Goal: Find specific fact: Find specific fact

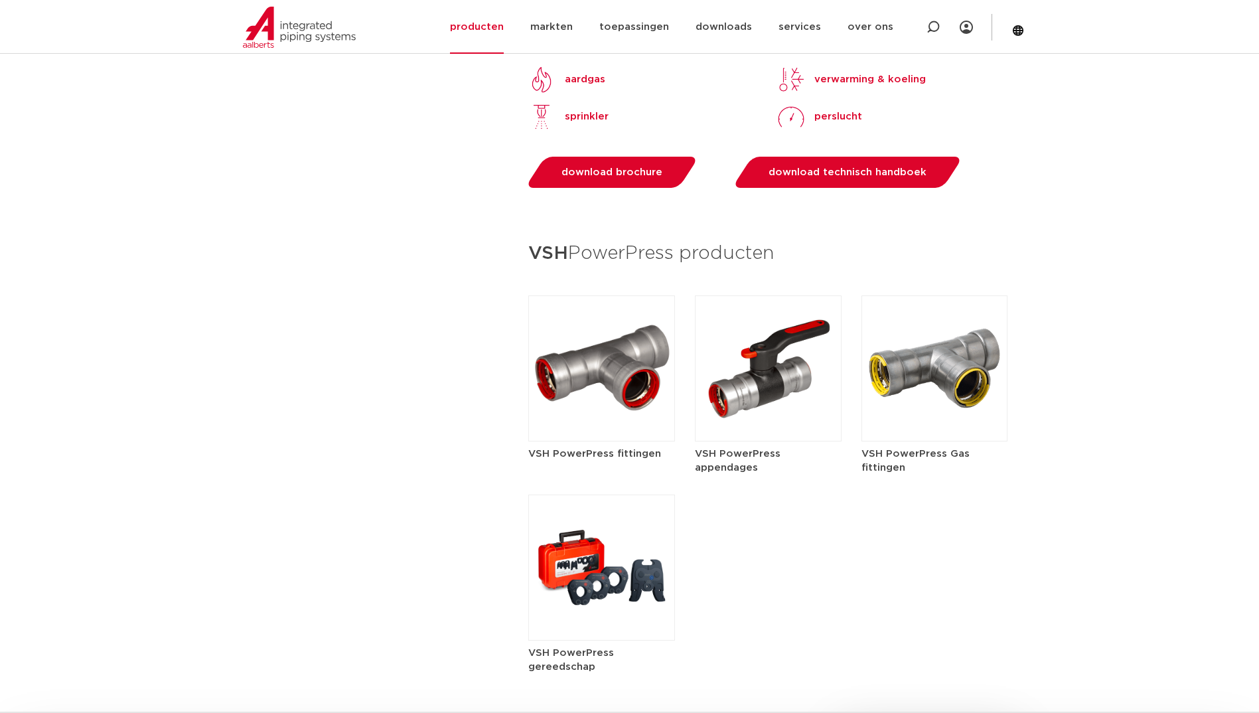
scroll to position [1460, 0]
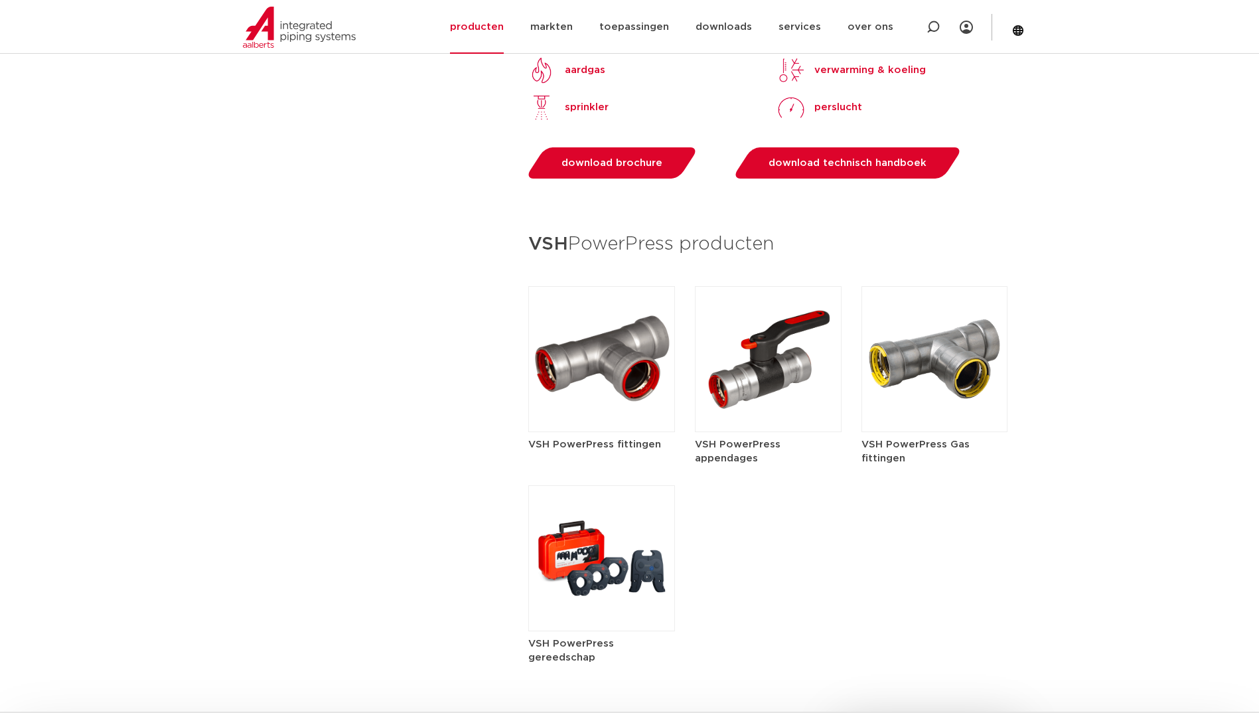
click at [606, 362] on img at bounding box center [601, 359] width 147 height 146
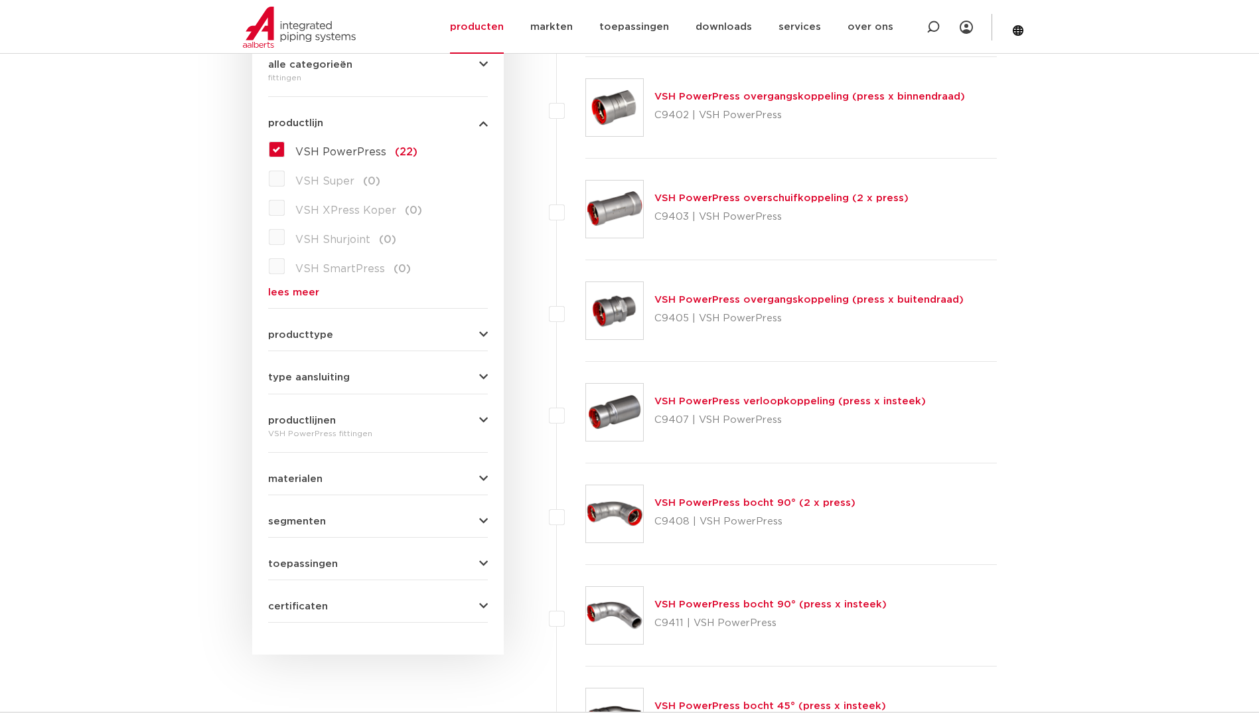
scroll to position [265, 0]
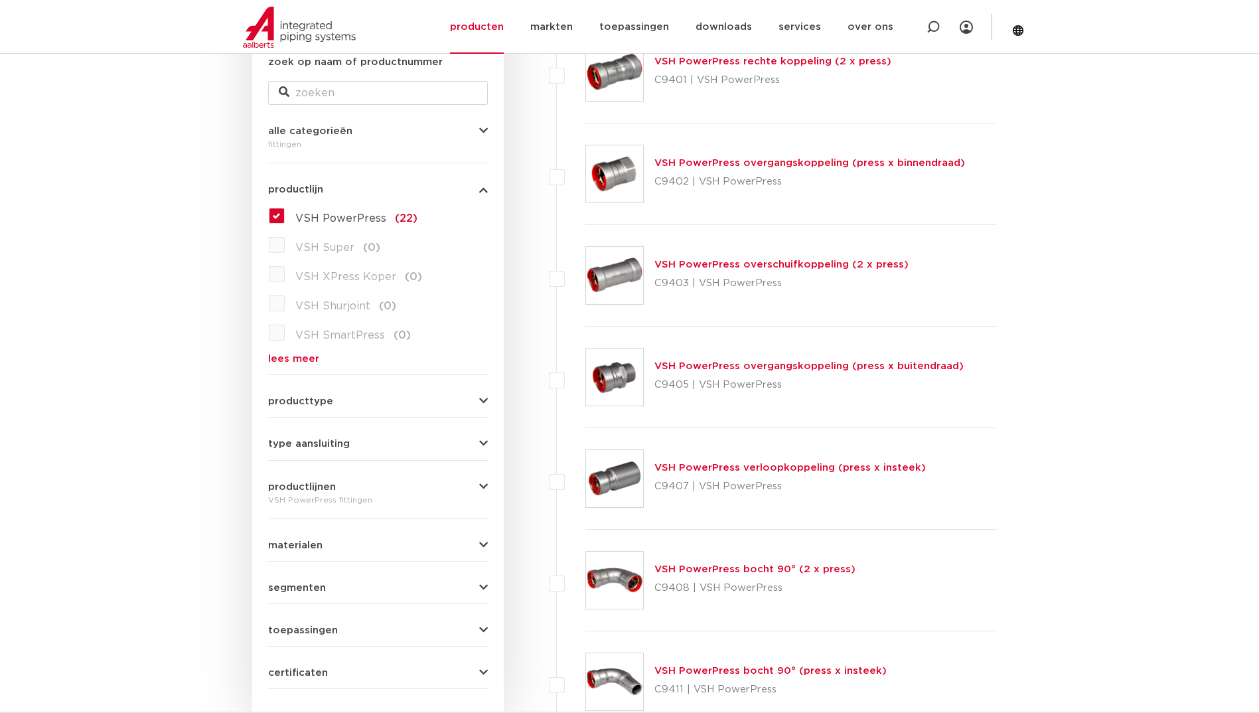
click at [482, 444] on icon "button" at bounding box center [483, 444] width 9 height 10
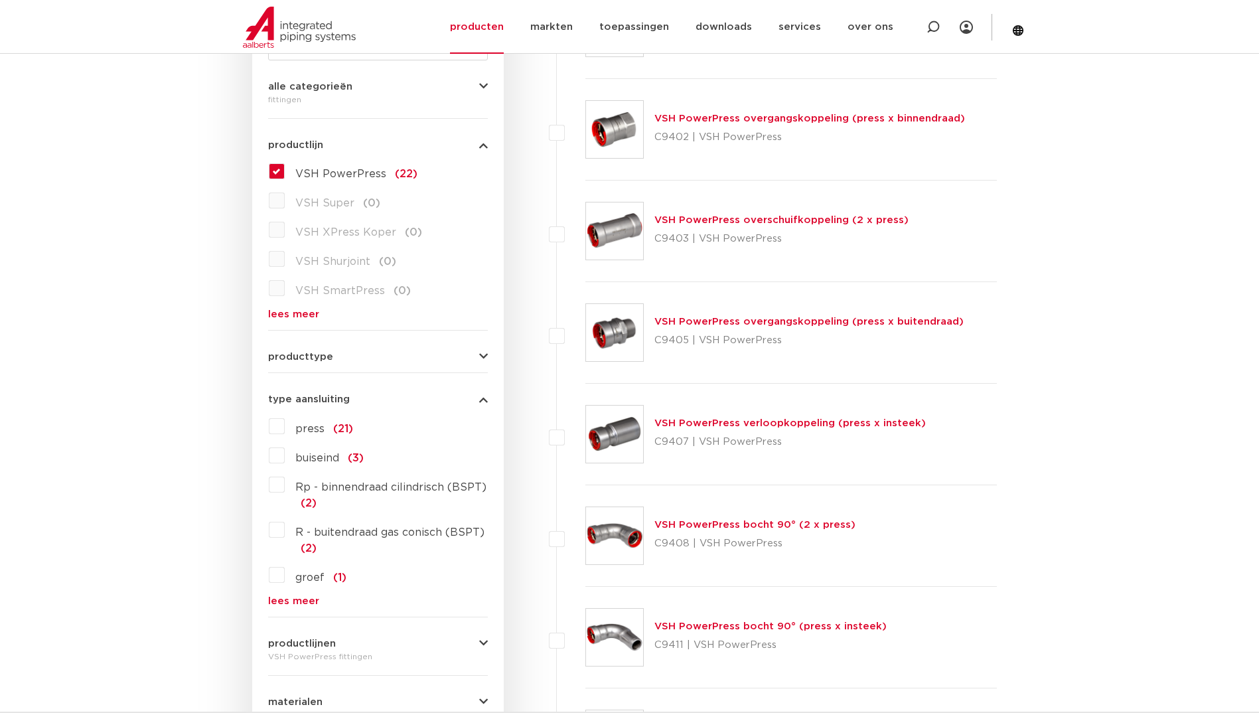
scroll to position [332, 0]
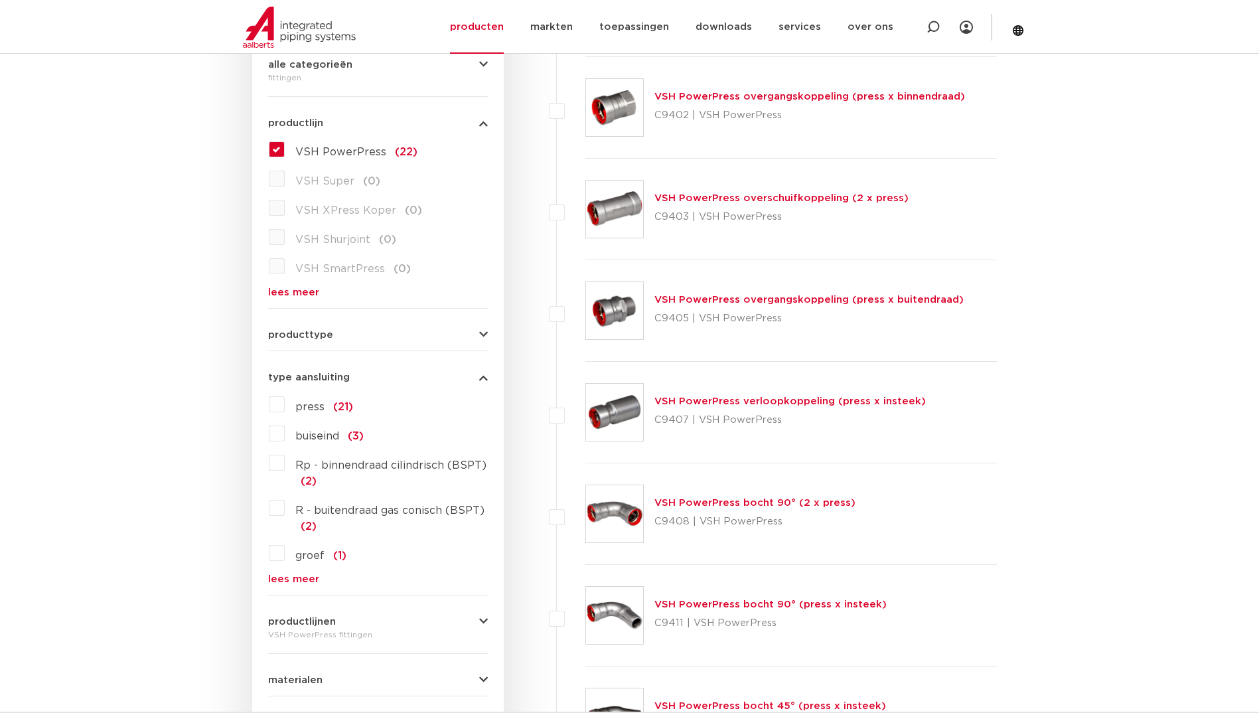
click at [285, 409] on label "press (21)" at bounding box center [319, 403] width 68 height 21
click at [0, 0] on input "press (21)" at bounding box center [0, 0] width 0 height 0
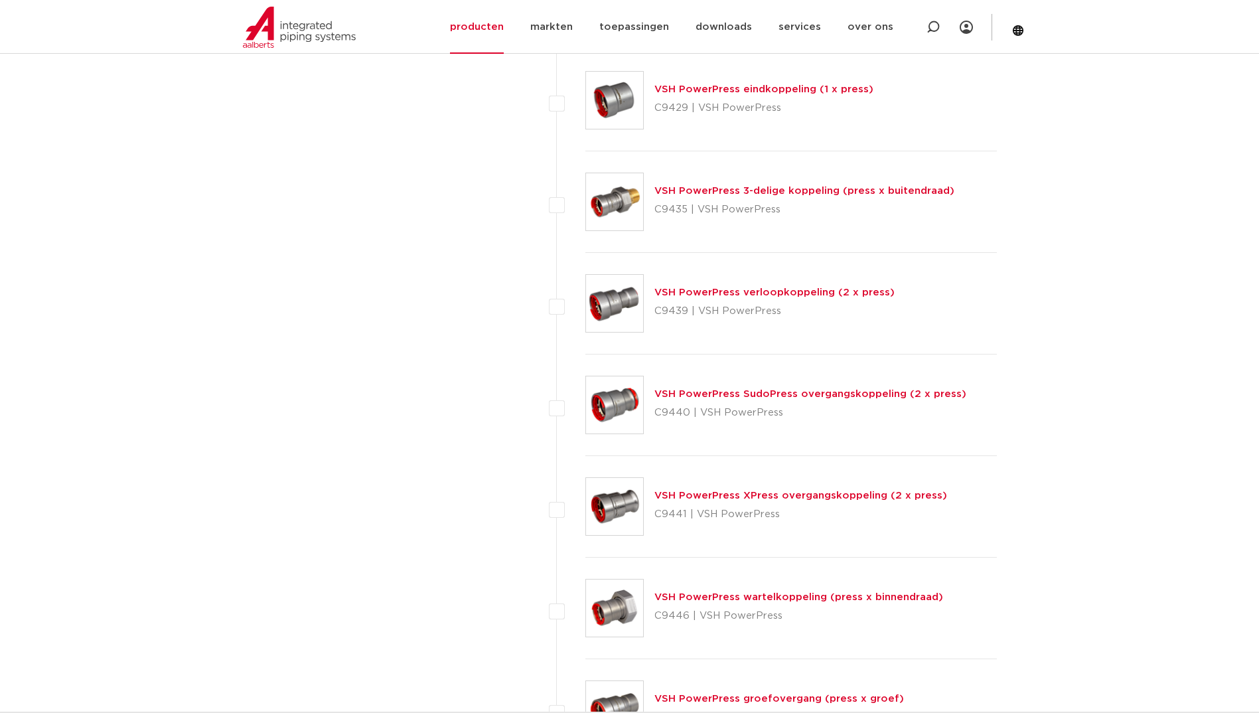
scroll to position [1725, 0]
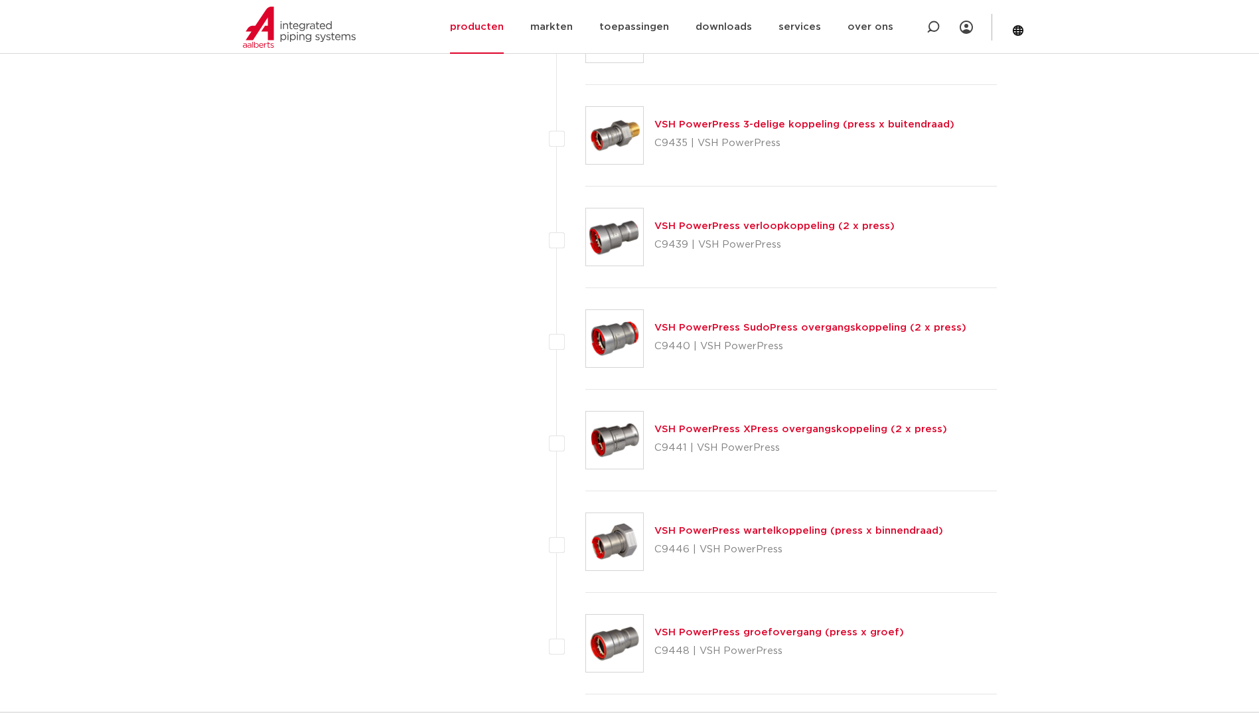
click at [744, 429] on link "VSH PowerPress XPress overgangskoppeling (2 x press)" at bounding box center [800, 429] width 293 height 10
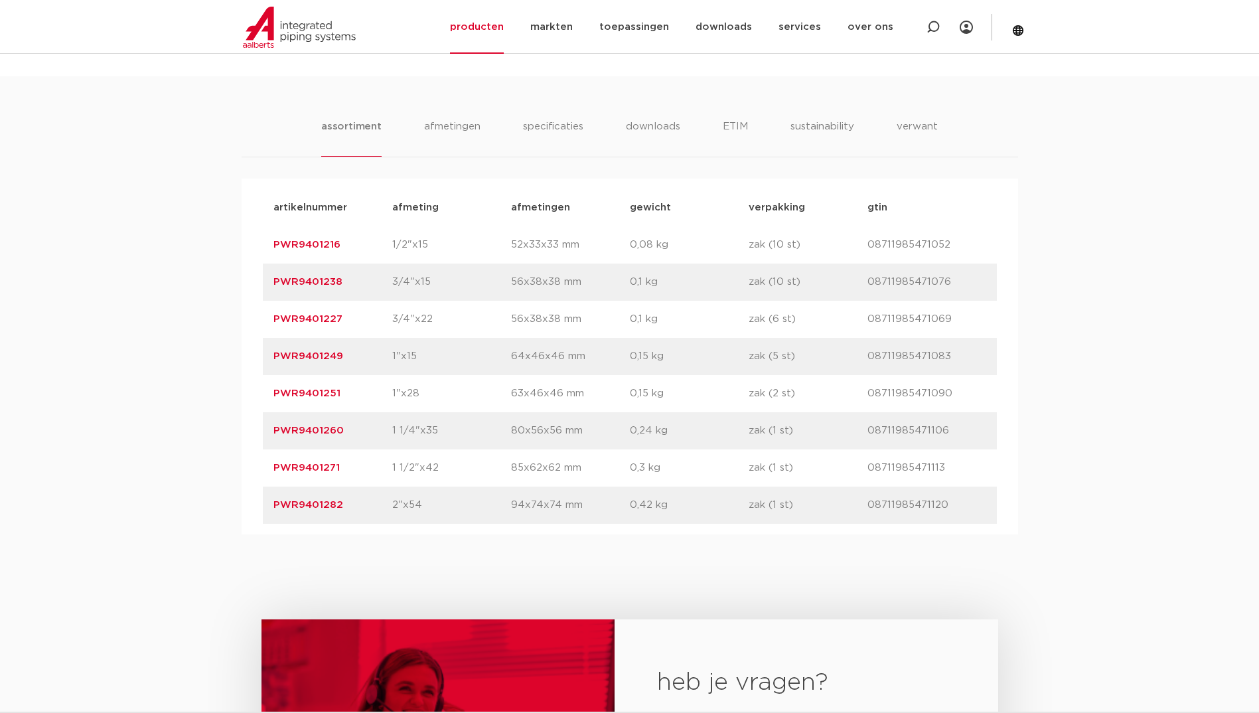
scroll to position [796, 0]
click at [325, 500] on link "PWR9401282" at bounding box center [308, 503] width 70 height 10
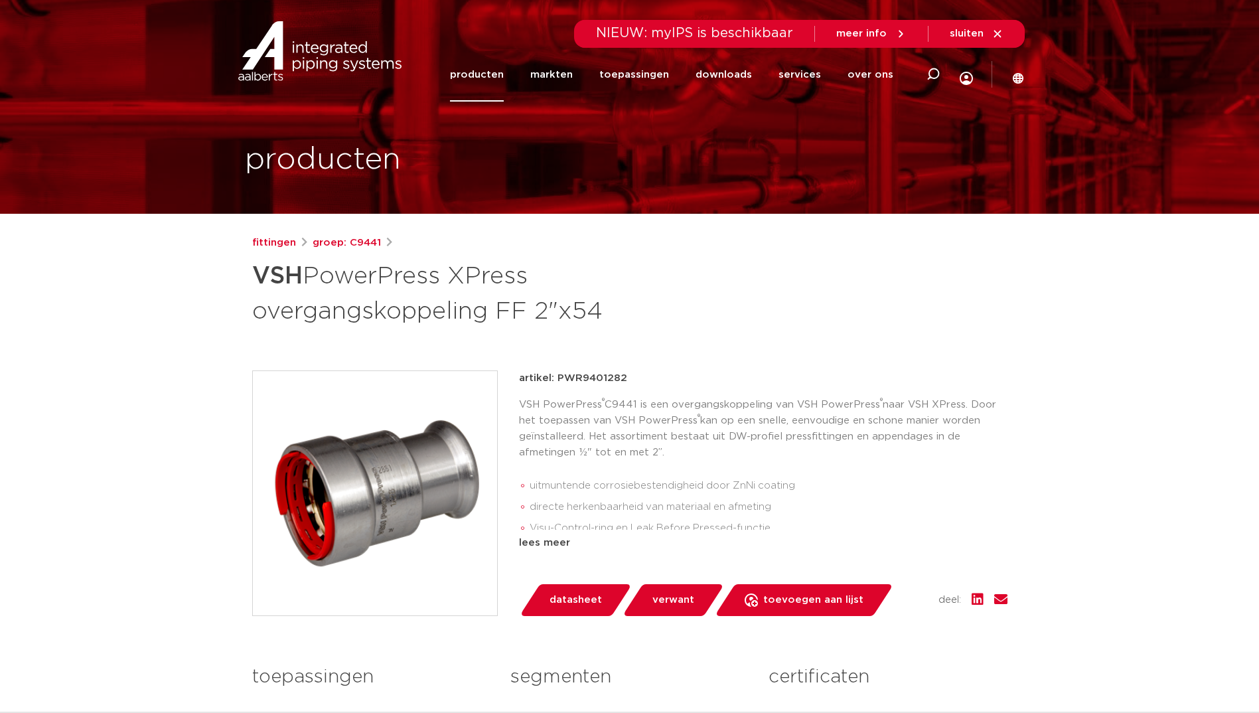
drag, startPoint x: 623, startPoint y: 376, endPoint x: 558, endPoint y: 379, distance: 65.1
click at [558, 379] on p "artikel: PWR9401282" at bounding box center [573, 378] width 108 height 16
copy p "PWR9401282"
